Goal: Find contact information: Find contact information

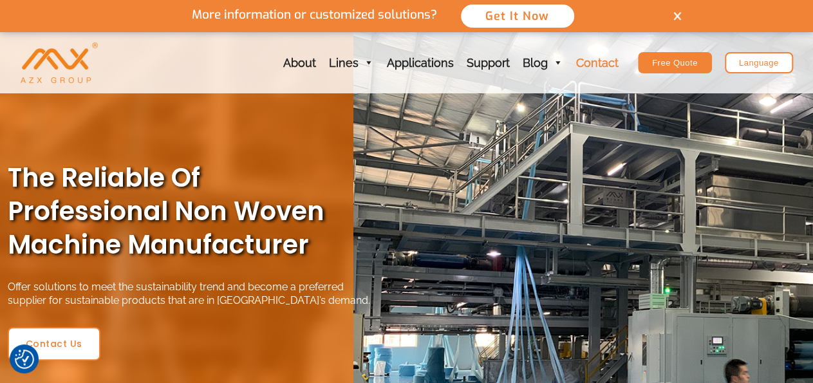
click at [605, 60] on link "Contact" at bounding box center [597, 62] width 55 height 61
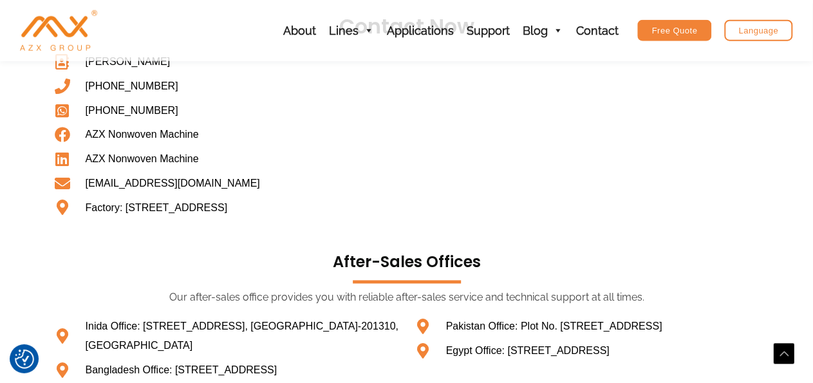
scroll to position [719, 0]
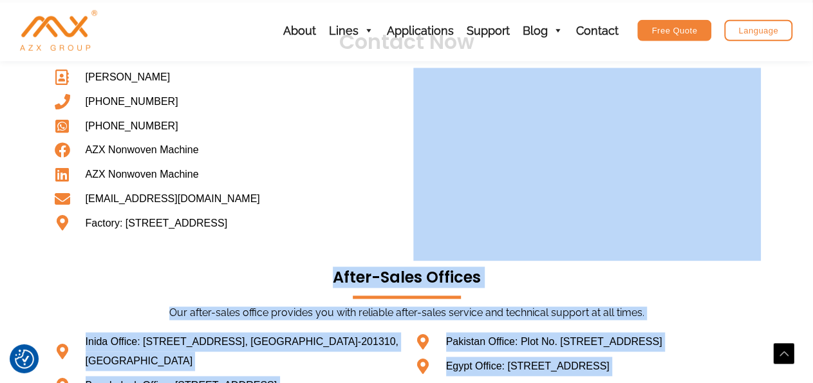
drag, startPoint x: 0, startPoint y: 0, endPoint x: 815, endPoint y: 247, distance: 851.4
click at [813, 247] on html "We value your privacy We use cookies to enhance your browsing experience, serve…" at bounding box center [406, 92] width 813 height 1622
click at [760, 281] on h3 "after-sales offices" at bounding box center [406, 278] width 721 height 20
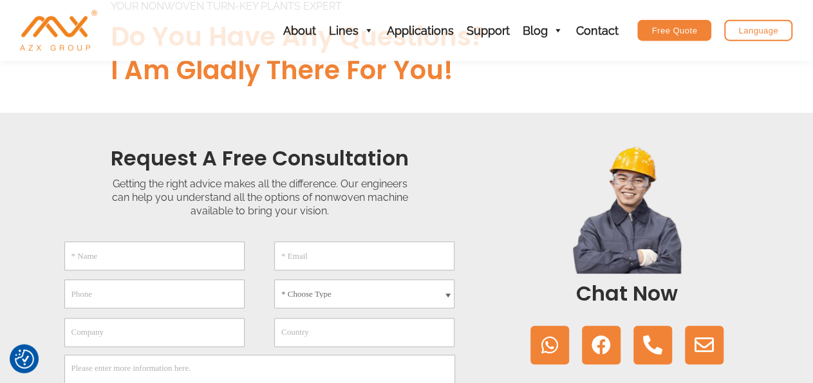
scroll to position [0, 0]
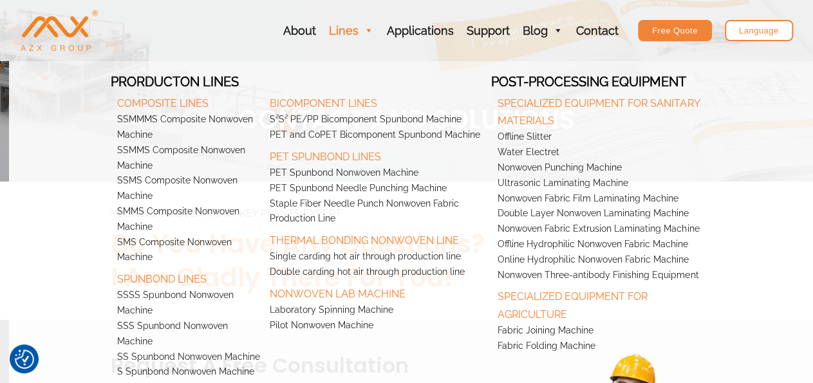
click at [355, 30] on link "Lines" at bounding box center [352, 30] width 58 height 61
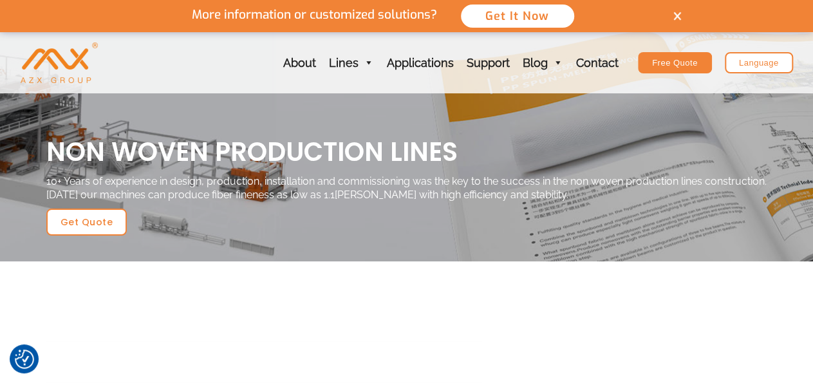
click at [676, 14] on img at bounding box center [678, 16] width 8 height 9
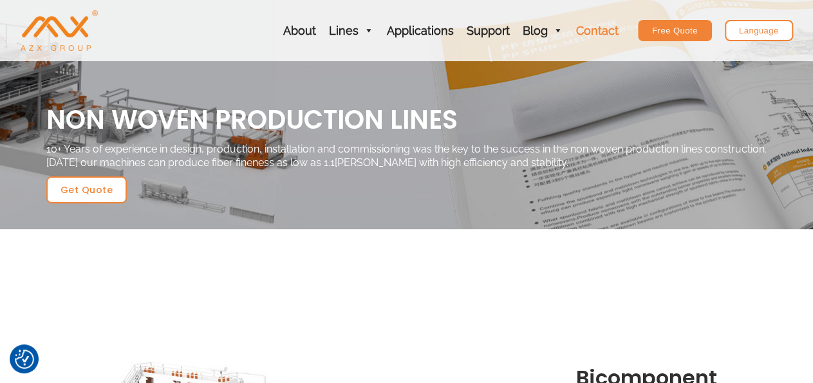
click at [605, 26] on link "Contact" at bounding box center [597, 30] width 55 height 61
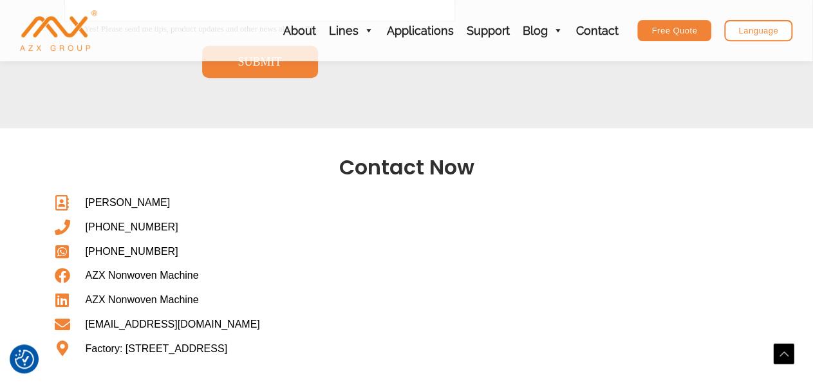
scroll to position [663, 0]
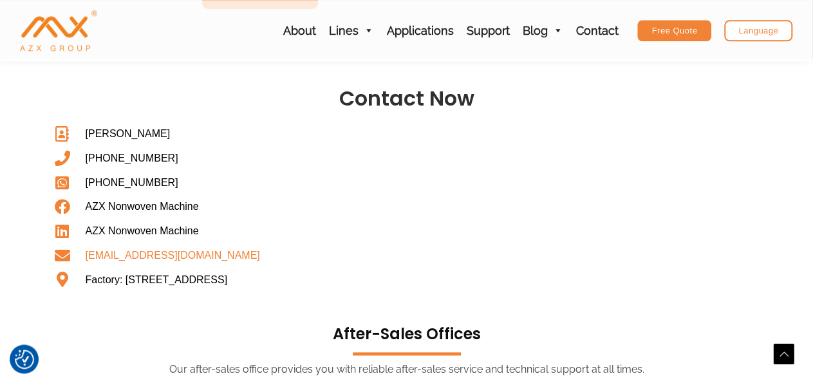
click at [217, 256] on span "[EMAIL_ADDRESS][DOMAIN_NAME]" at bounding box center [171, 255] width 178 height 19
click at [139, 255] on span "[EMAIL_ADDRESS][DOMAIN_NAME]" at bounding box center [171, 255] width 178 height 19
click at [102, 254] on span "[EMAIL_ADDRESS][DOMAIN_NAME]" at bounding box center [171, 255] width 178 height 19
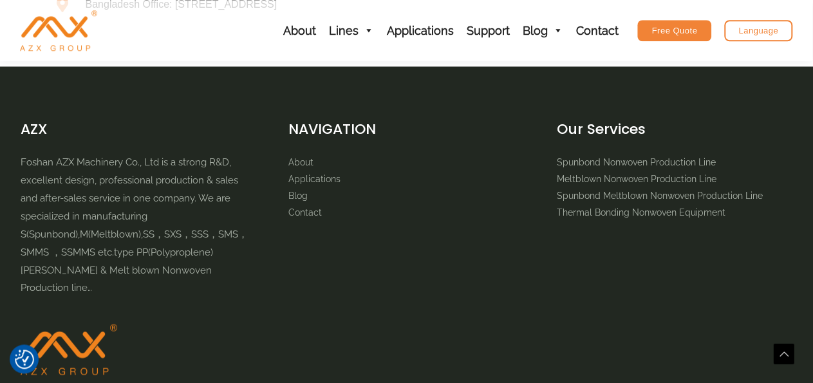
scroll to position [1119, 0]
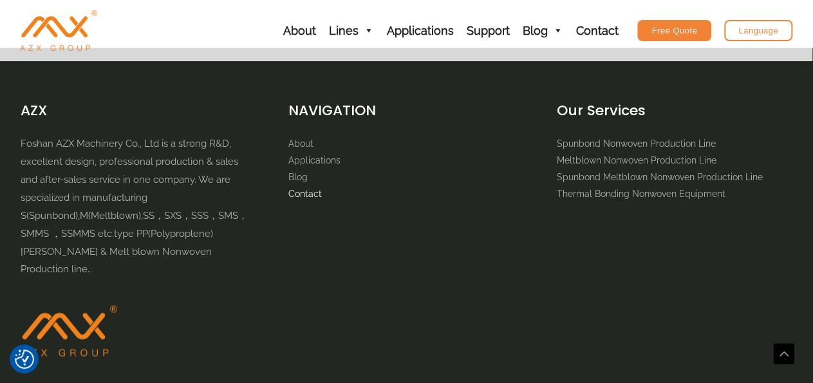
click at [319, 198] on link "Contact" at bounding box center [305, 193] width 33 height 10
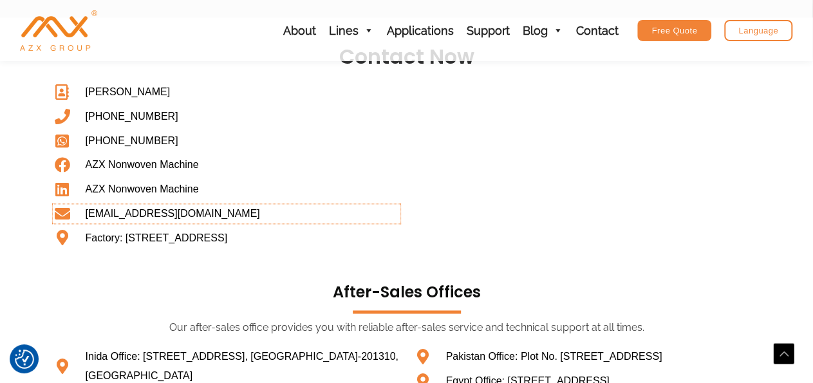
scroll to position [674, 0]
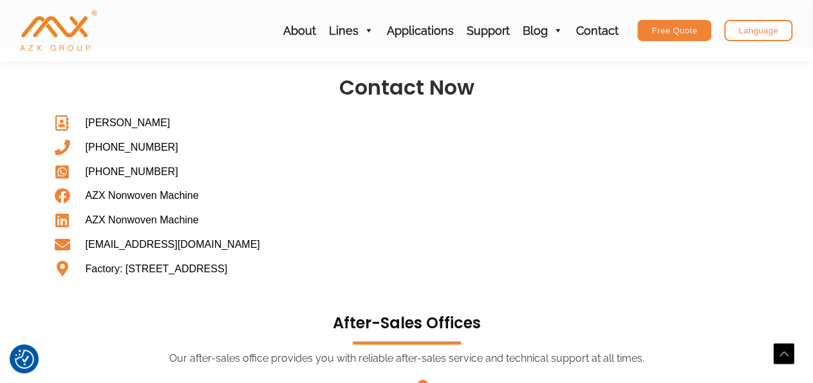
click at [70, 34] on img "AZX Nonwoven Machine" at bounding box center [58, 30] width 77 height 41
